Goal: Task Accomplishment & Management: Complete application form

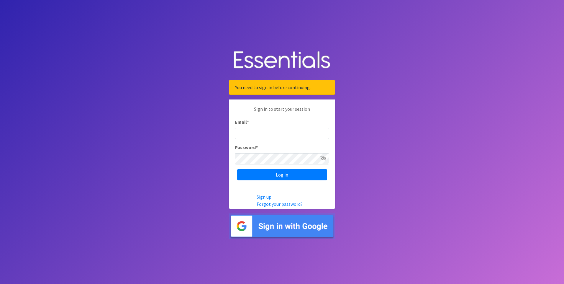
click at [252, 137] on input "Email *" at bounding box center [282, 133] width 94 height 11
type input "[EMAIL_ADDRESS][DOMAIN_NAME]"
click at [275, 176] on input "Log in" at bounding box center [282, 174] width 90 height 11
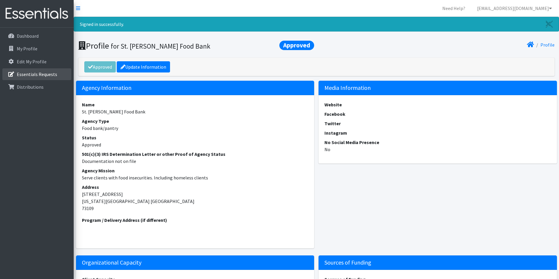
click at [43, 76] on p "Essentials Requests" at bounding box center [37, 74] width 40 height 6
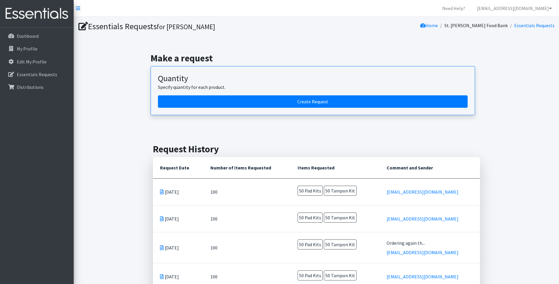
scroll to position [8, 0]
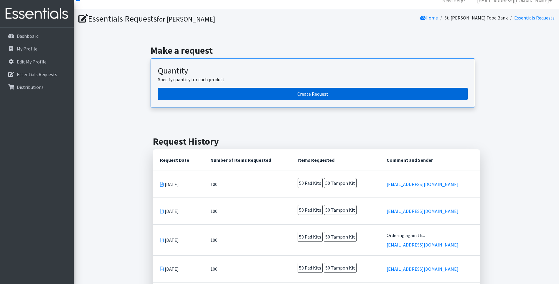
click at [337, 92] on link "Create Request" at bounding box center [313, 94] width 310 height 12
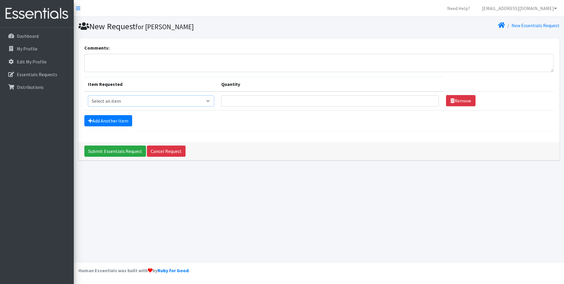
click at [210, 101] on select "Select an item Pad Kits Tampon Kit" at bounding box center [151, 100] width 126 height 11
select select "12263"
click at [88, 95] on select "Select an item Pad Kits Tampon Kit" at bounding box center [151, 100] width 126 height 11
click at [245, 103] on input "Quantity" at bounding box center [330, 100] width 218 height 11
type input "50"
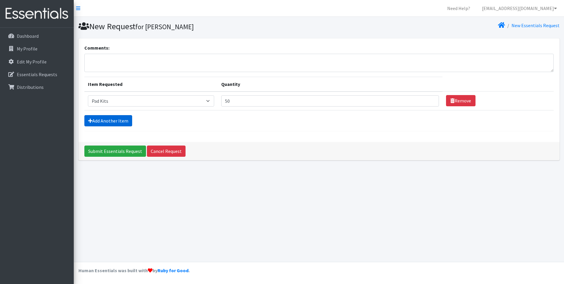
click at [114, 120] on link "Add Another Item" at bounding box center [108, 120] width 48 height 11
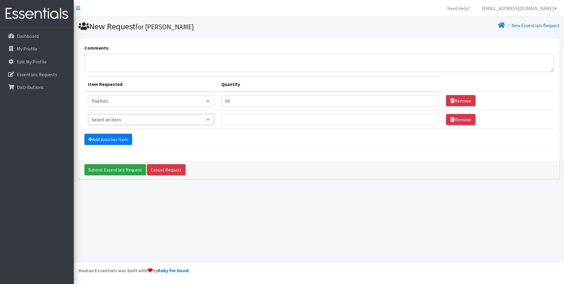
click at [212, 119] on select "Select an item Pad Kits Tampon Kit" at bounding box center [151, 119] width 126 height 11
select select "12262"
click at [88, 114] on select "Select an item Pad Kits Tampon Kit" at bounding box center [151, 119] width 126 height 11
click at [228, 119] on input "Quantity" at bounding box center [330, 119] width 218 height 11
type input "50"
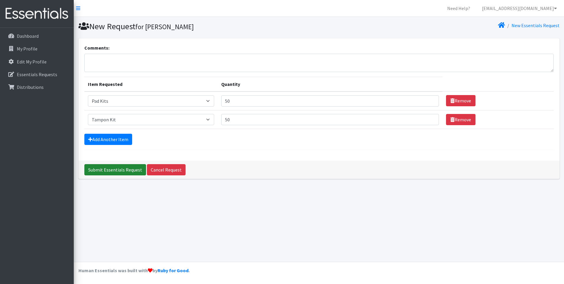
click at [118, 171] on input "Submit Essentials Request" at bounding box center [115, 169] width 62 height 11
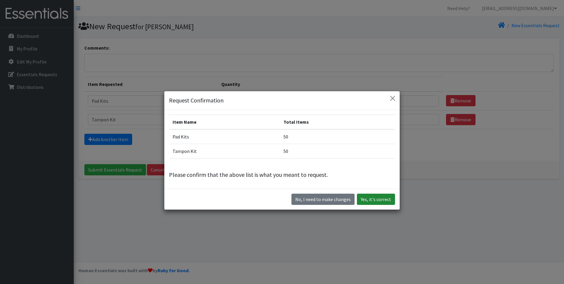
click at [372, 201] on button "Yes, it's correct" at bounding box center [376, 198] width 38 height 11
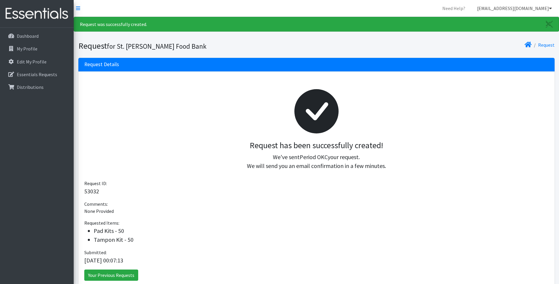
click at [550, 8] on icon at bounding box center [550, 8] width 3 height 5
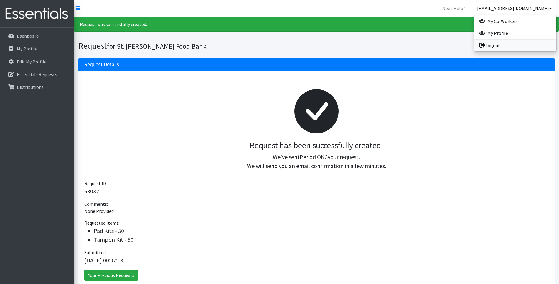
click at [496, 45] on link "Logout" at bounding box center [516, 46] width 82 height 12
